Goal: Navigation & Orientation: Go to known website

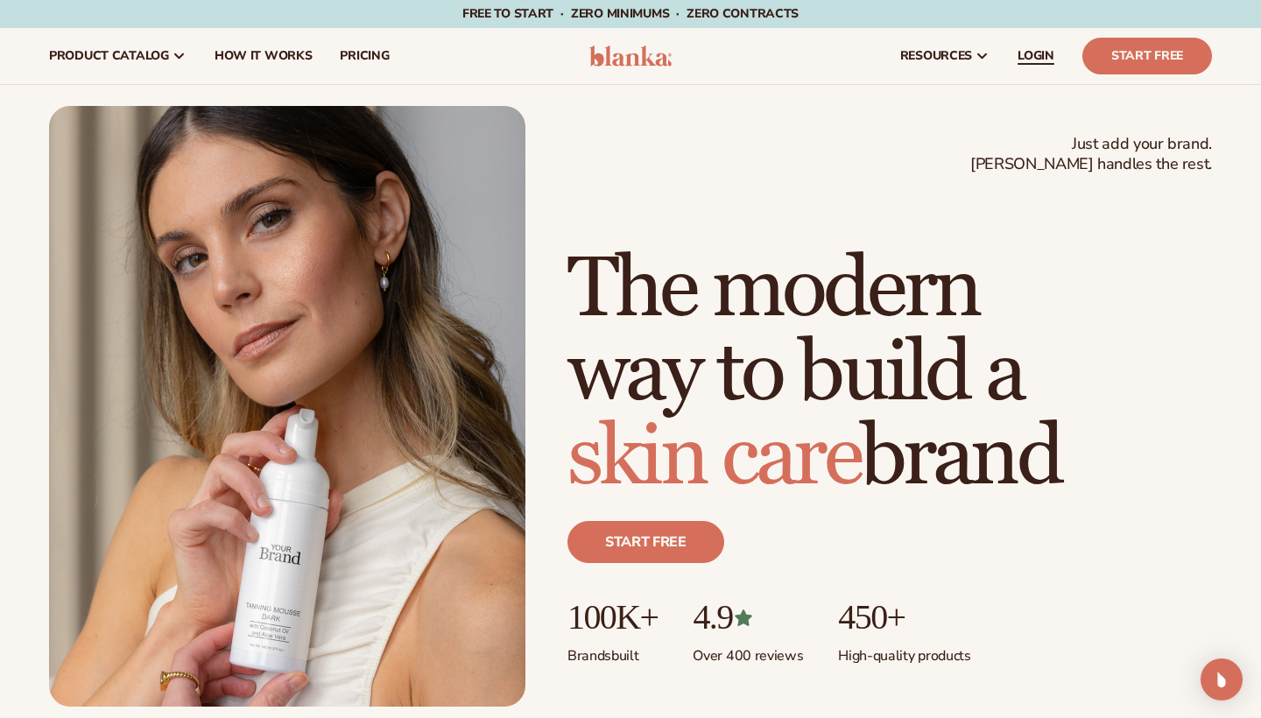
click at [1056, 60] on link "LOGIN" at bounding box center [1036, 56] width 65 height 56
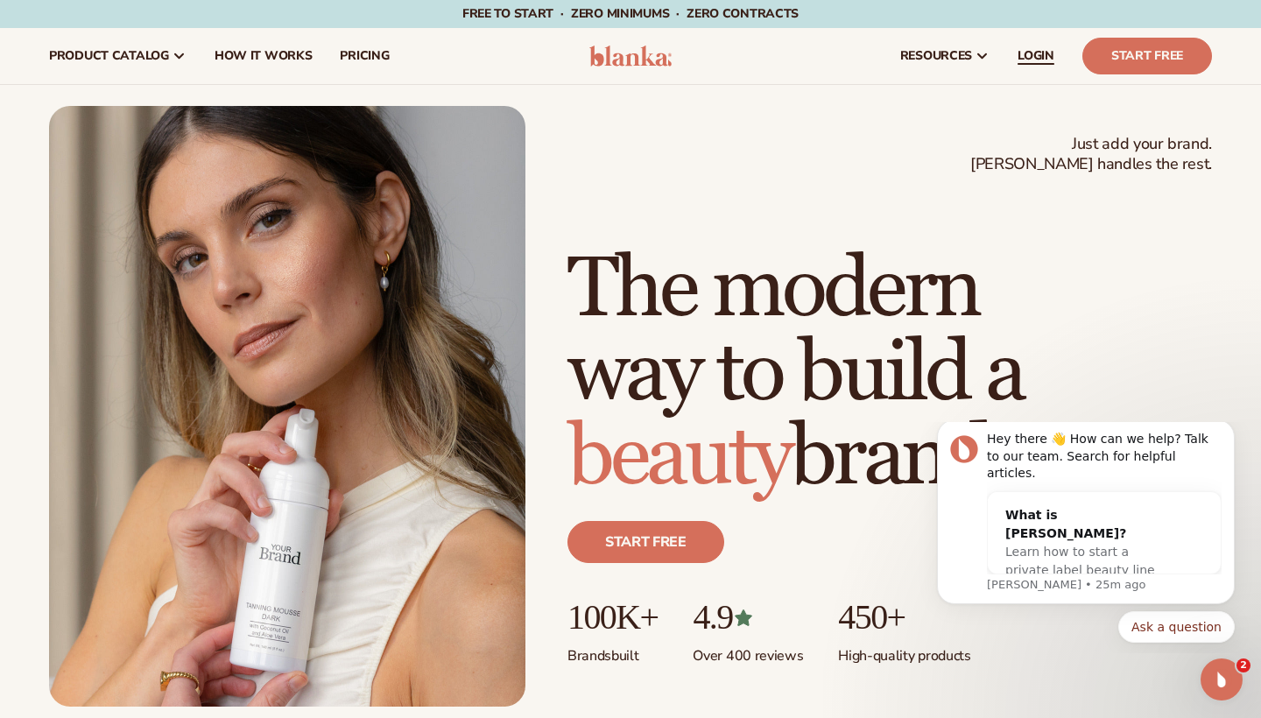
click at [1043, 60] on span "LOGIN" at bounding box center [1036, 56] width 37 height 14
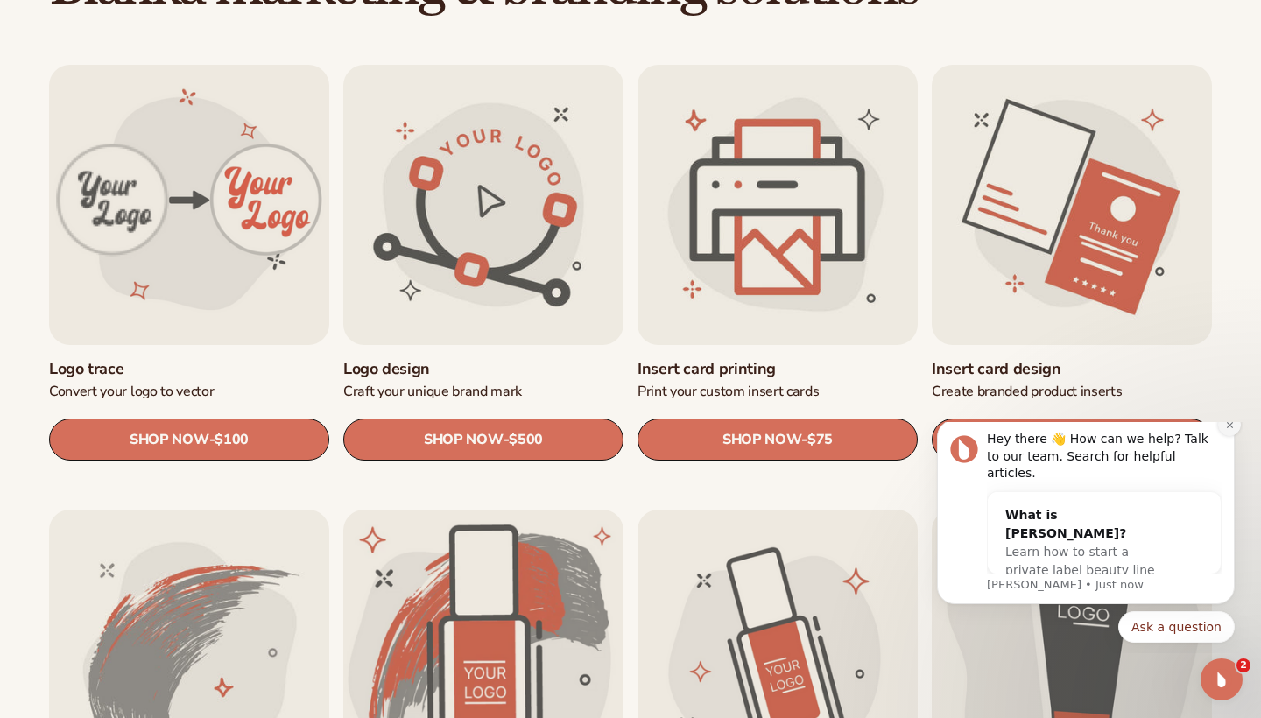
click at [1227, 436] on button "Dismiss notification" at bounding box center [1229, 424] width 23 height 23
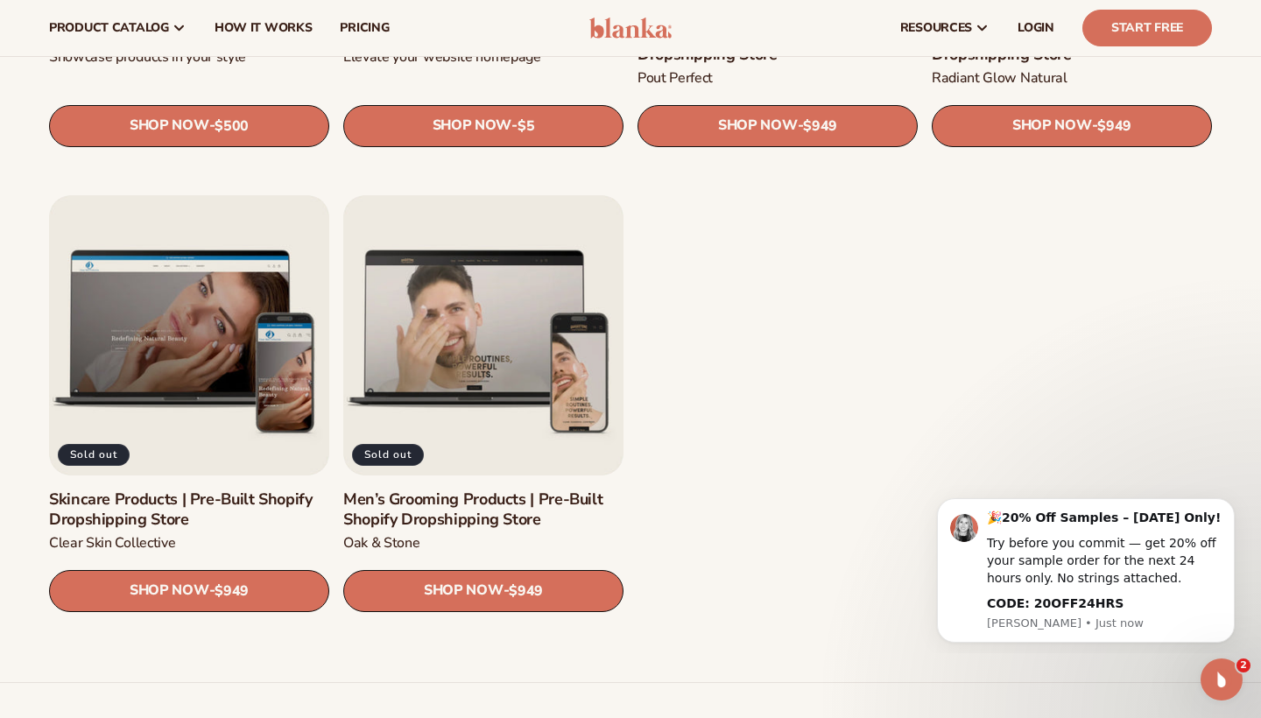
scroll to position [2220, 0]
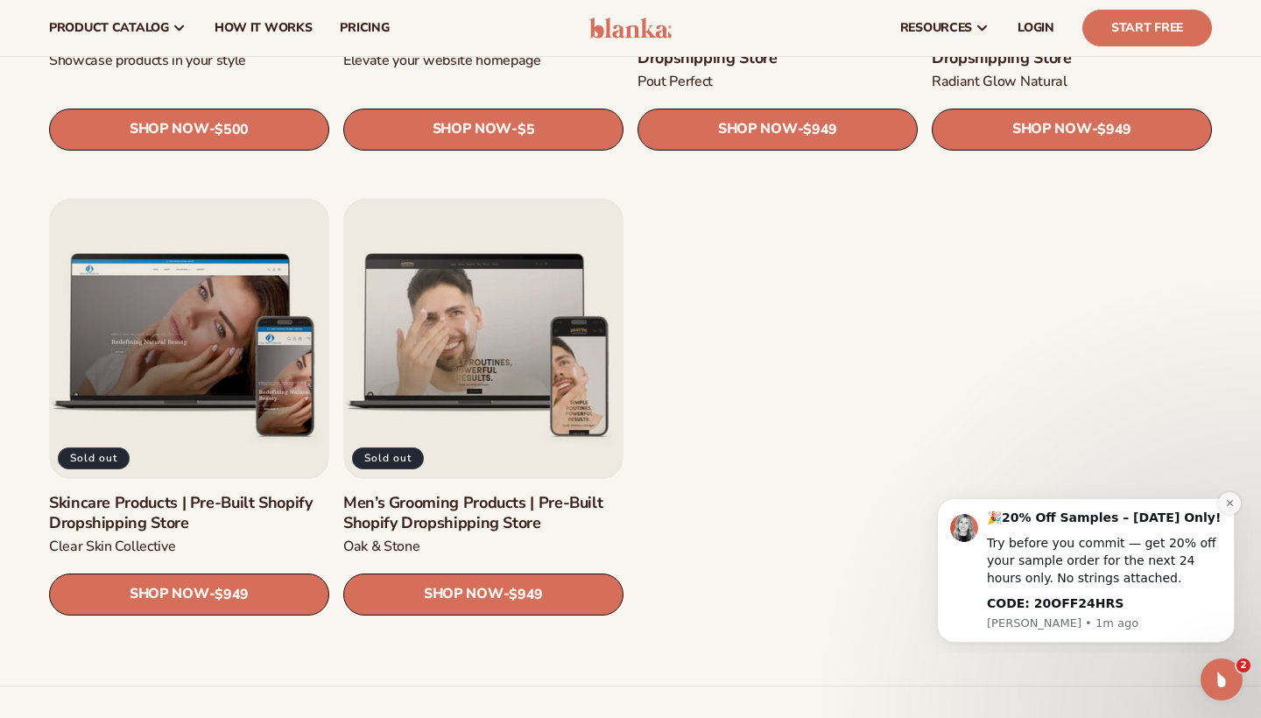
click at [1228, 502] on icon "Dismiss notification" at bounding box center [1230, 503] width 10 height 10
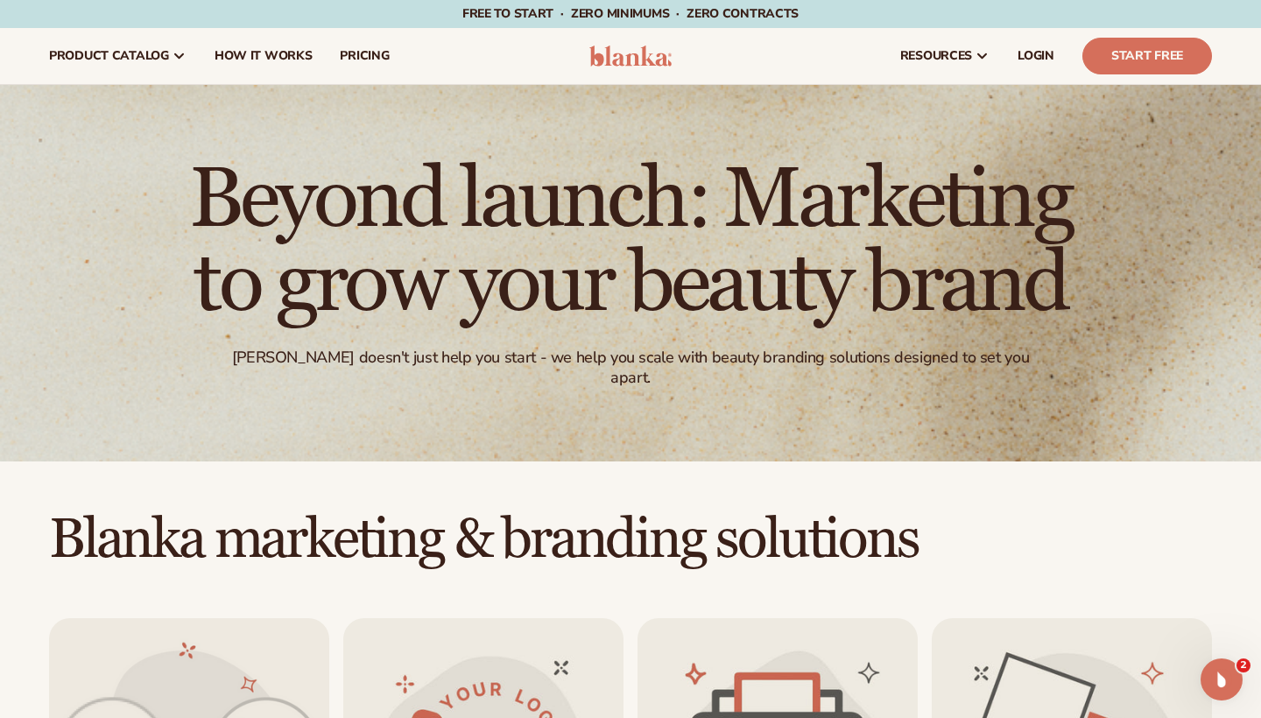
scroll to position [0, 0]
